Goal: Transaction & Acquisition: Purchase product/service

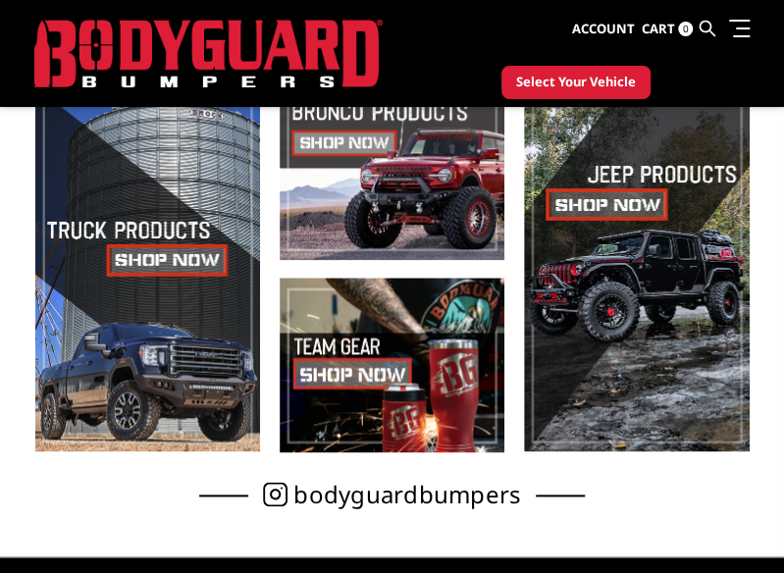
scroll to position [406, 0]
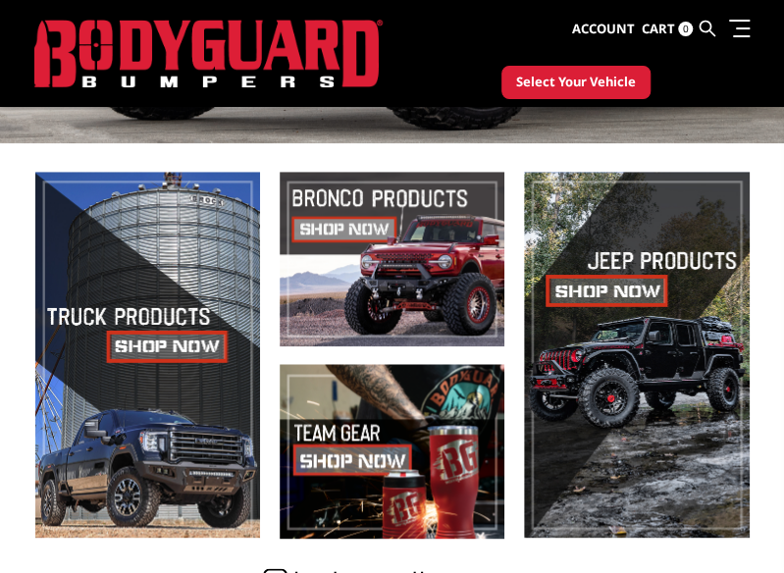
click at [347, 335] on span at bounding box center [392, 259] width 225 height 175
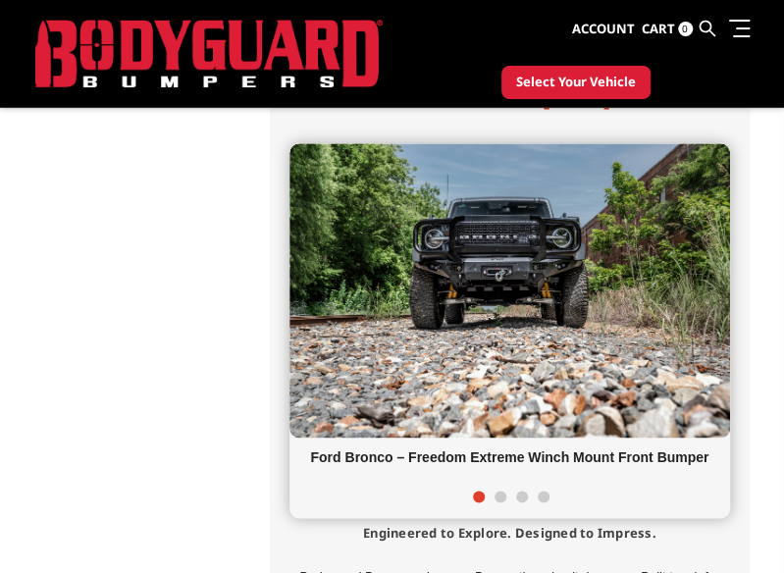
scroll to position [611, 0]
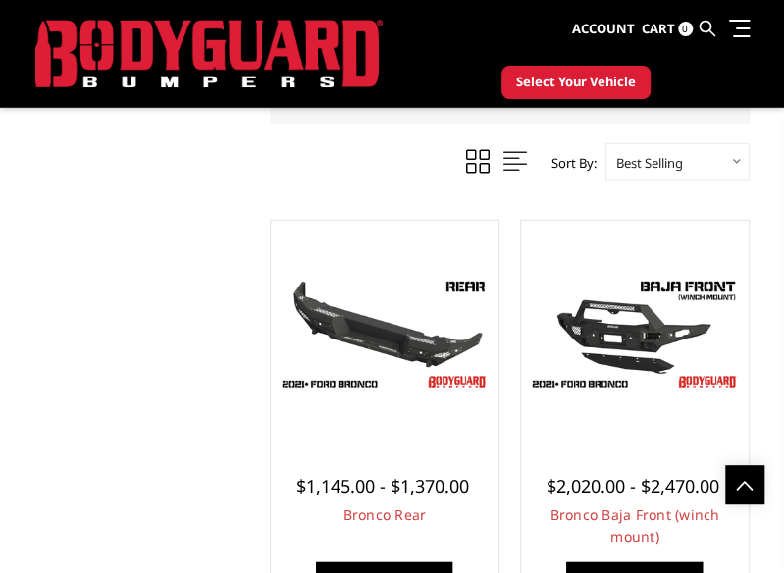
scroll to position [1435, 0]
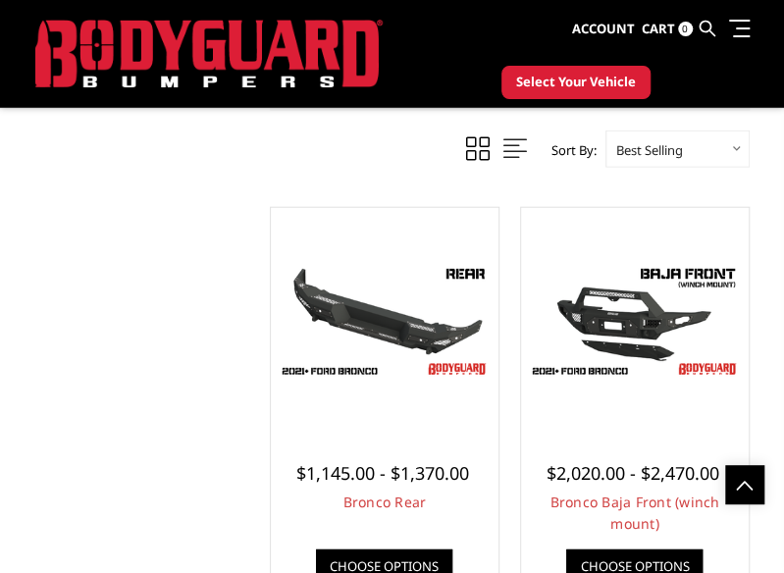
click at [425, 309] on img at bounding box center [385, 321] width 218 height 123
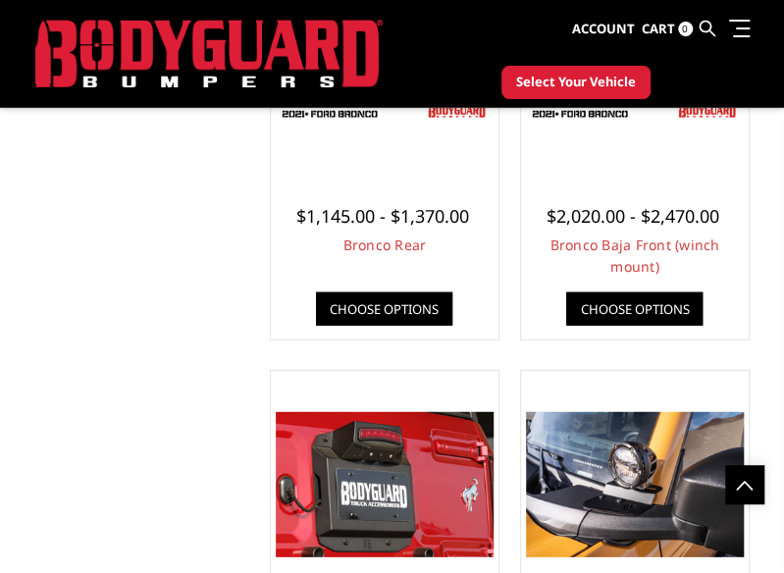
scroll to position [1179, 0]
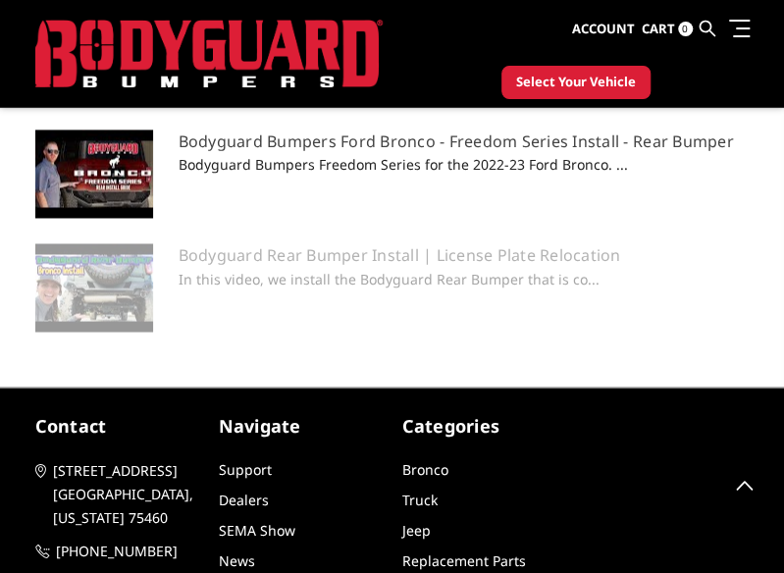
scroll to position [3243, 0]
